Goal: Information Seeking & Learning: Learn about a topic

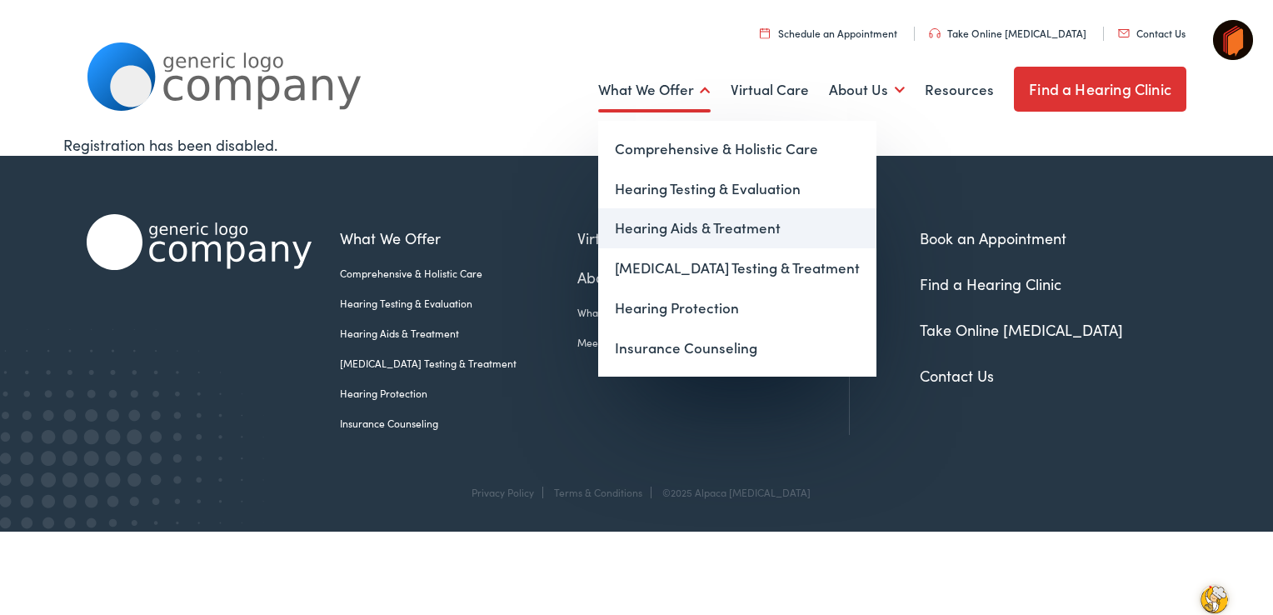
click at [681, 227] on link "Hearing Aids & Treatment" at bounding box center [737, 228] width 278 height 40
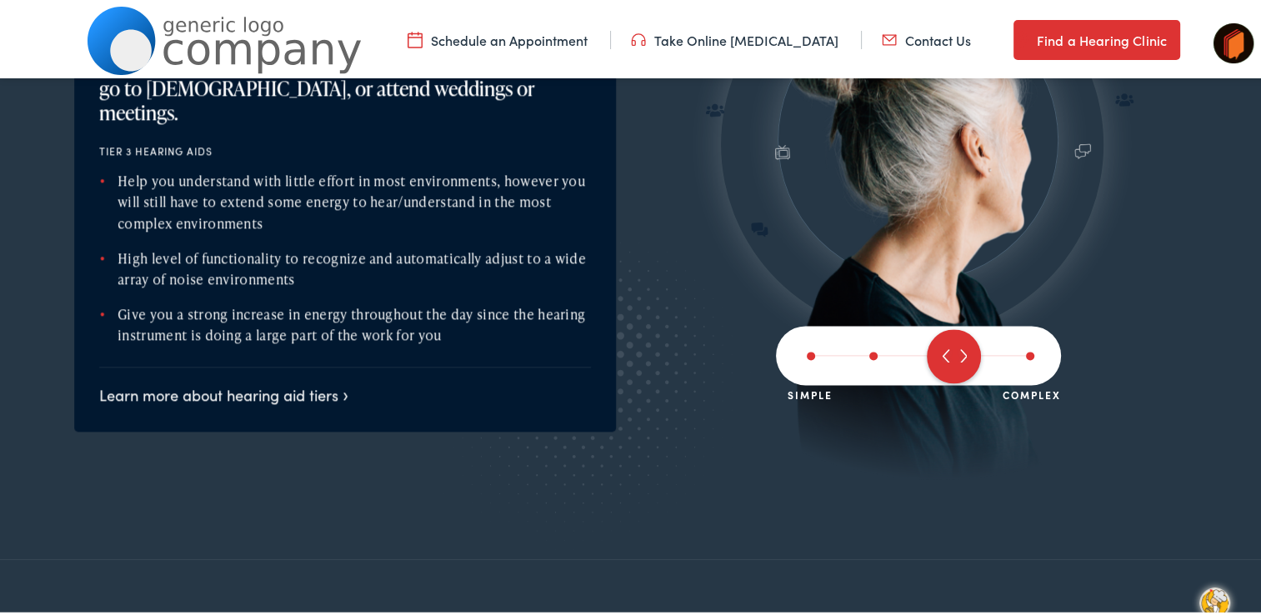
scroll to position [1833, 0]
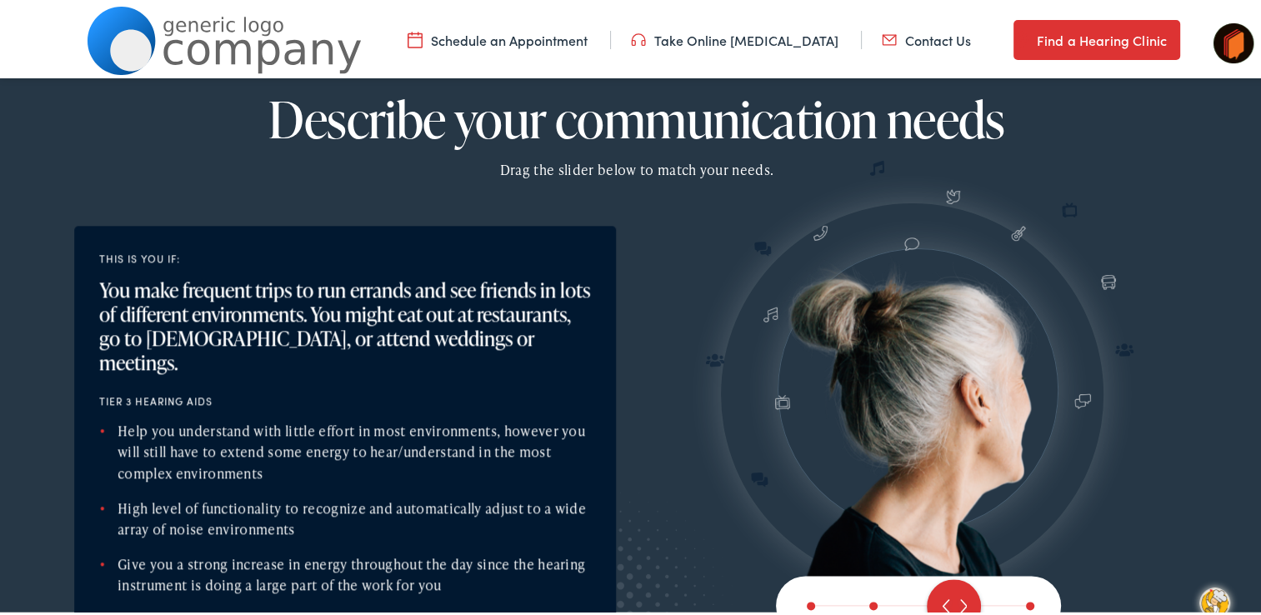
click at [735, 38] on link "Take Online [MEDICAL_DATA]" at bounding box center [734, 36] width 207 height 18
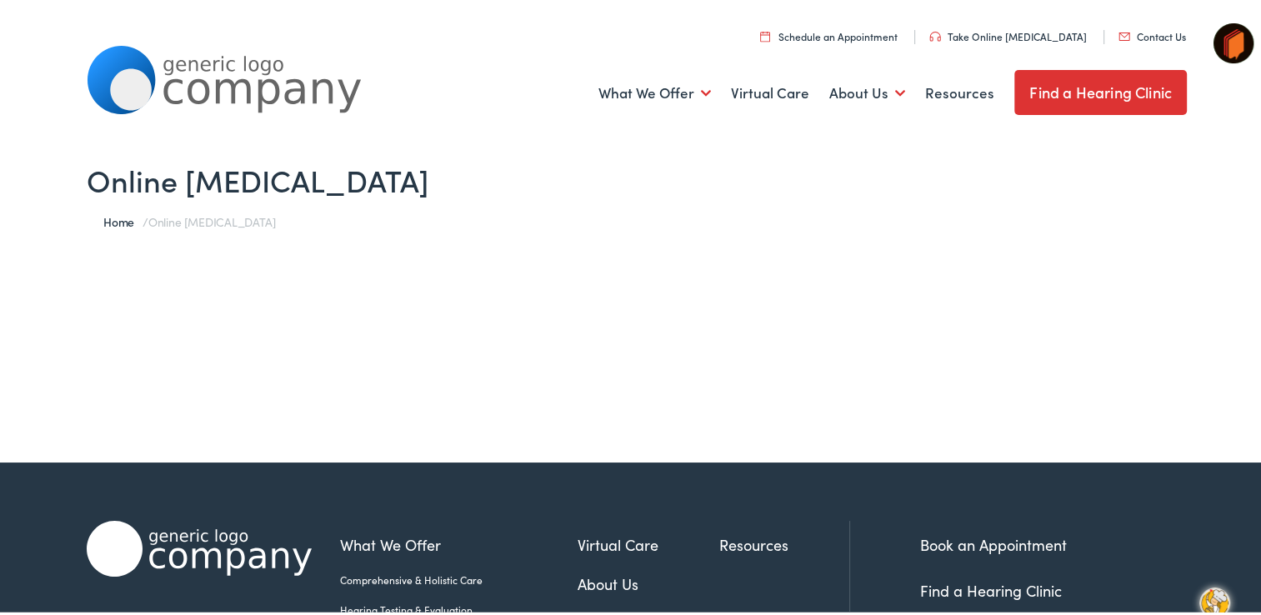
click at [117, 214] on link "Home" at bounding box center [122, 218] width 39 height 17
